Goal: Task Accomplishment & Management: Use online tool/utility

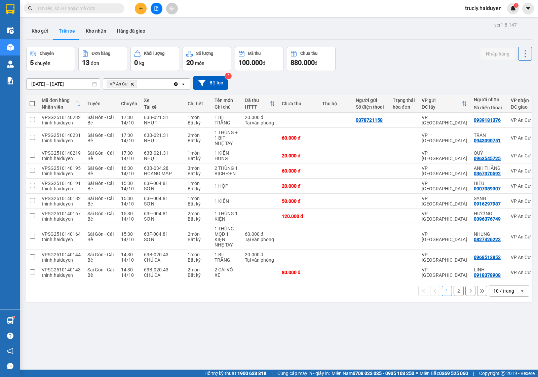
click at [476, 8] on span "trucly.haiduyen" at bounding box center [482, 8] width 47 height 8
click at [477, 19] on span "Đăng xuất" at bounding box center [486, 20] width 33 height 7
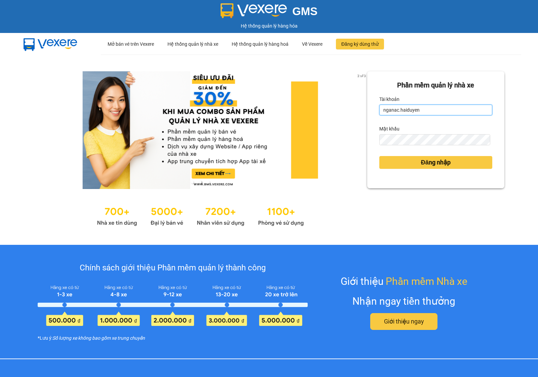
click at [432, 110] on input "nganac.haiduyen" at bounding box center [435, 110] width 113 height 11
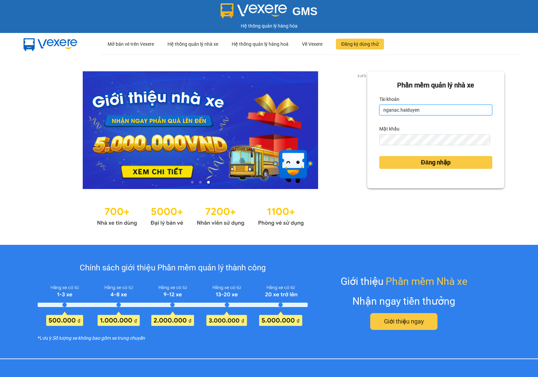
type input "anac.haiduyen"
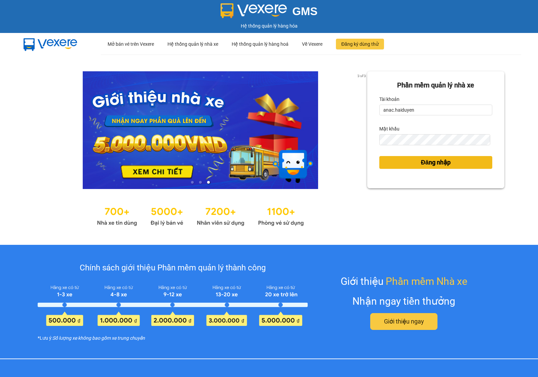
click at [439, 164] on span "Đăng nhập" at bounding box center [436, 162] width 30 height 9
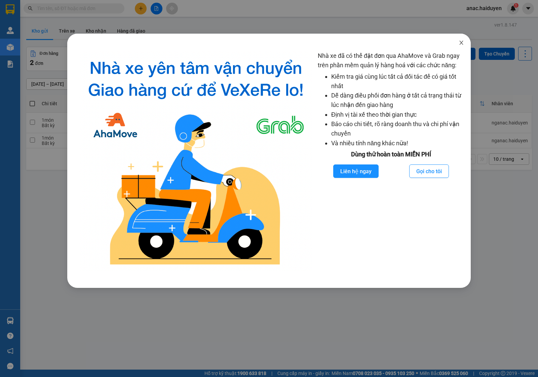
click at [460, 44] on icon "close" at bounding box center [461, 43] width 4 height 4
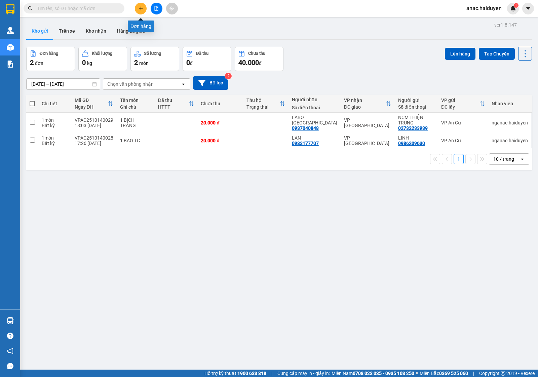
click at [143, 6] on button at bounding box center [141, 9] width 12 height 12
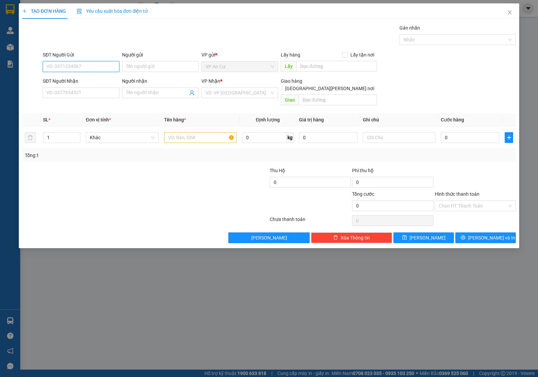
click at [86, 66] on input "SĐT Người Gửi" at bounding box center [81, 66] width 77 height 11
click at [508, 13] on icon "close" at bounding box center [509, 12] width 5 height 5
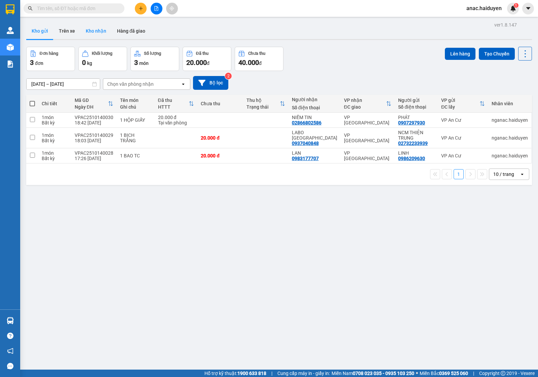
click at [88, 30] on button "Kho nhận" at bounding box center [95, 31] width 31 height 16
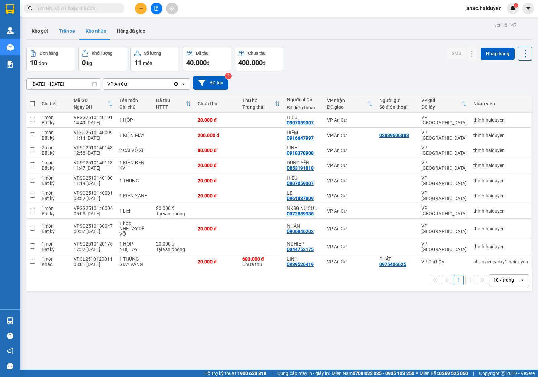
click at [69, 34] on button "Trên xe" at bounding box center [66, 31] width 27 height 16
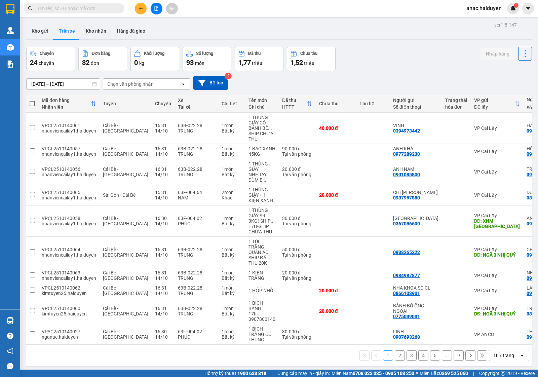
click at [139, 82] on div "Chọn văn phòng nhận" at bounding box center [130, 84] width 46 height 7
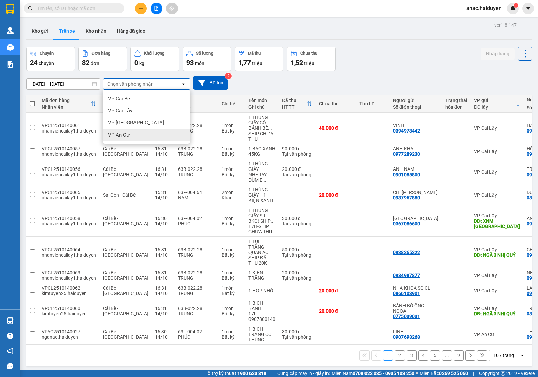
click at [125, 136] on span "VP An Cư" at bounding box center [119, 134] width 22 height 7
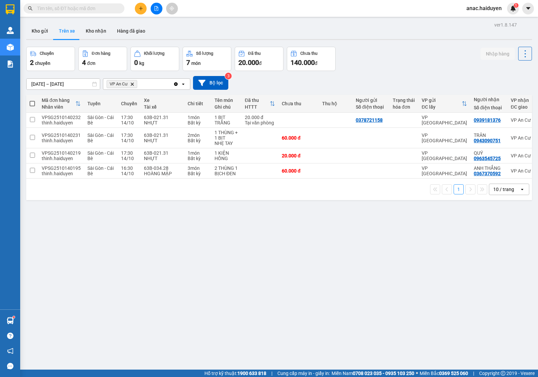
click at [65, 31] on button "Trên xe" at bounding box center [66, 31] width 27 height 16
